Goal: Information Seeking & Learning: Check status

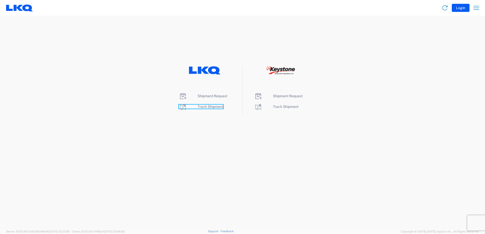
click at [215, 107] on span "Track Shipment" at bounding box center [210, 107] width 26 height 4
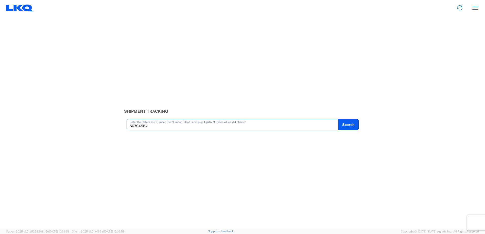
type input "56794554"
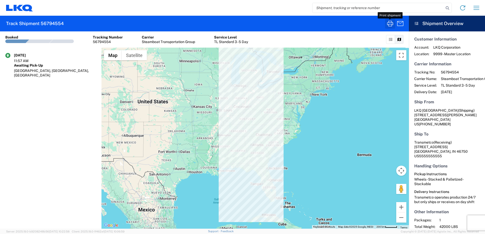
click at [392, 24] on icon "button" at bounding box center [390, 24] width 8 height 8
